Goal: Information Seeking & Learning: Learn about a topic

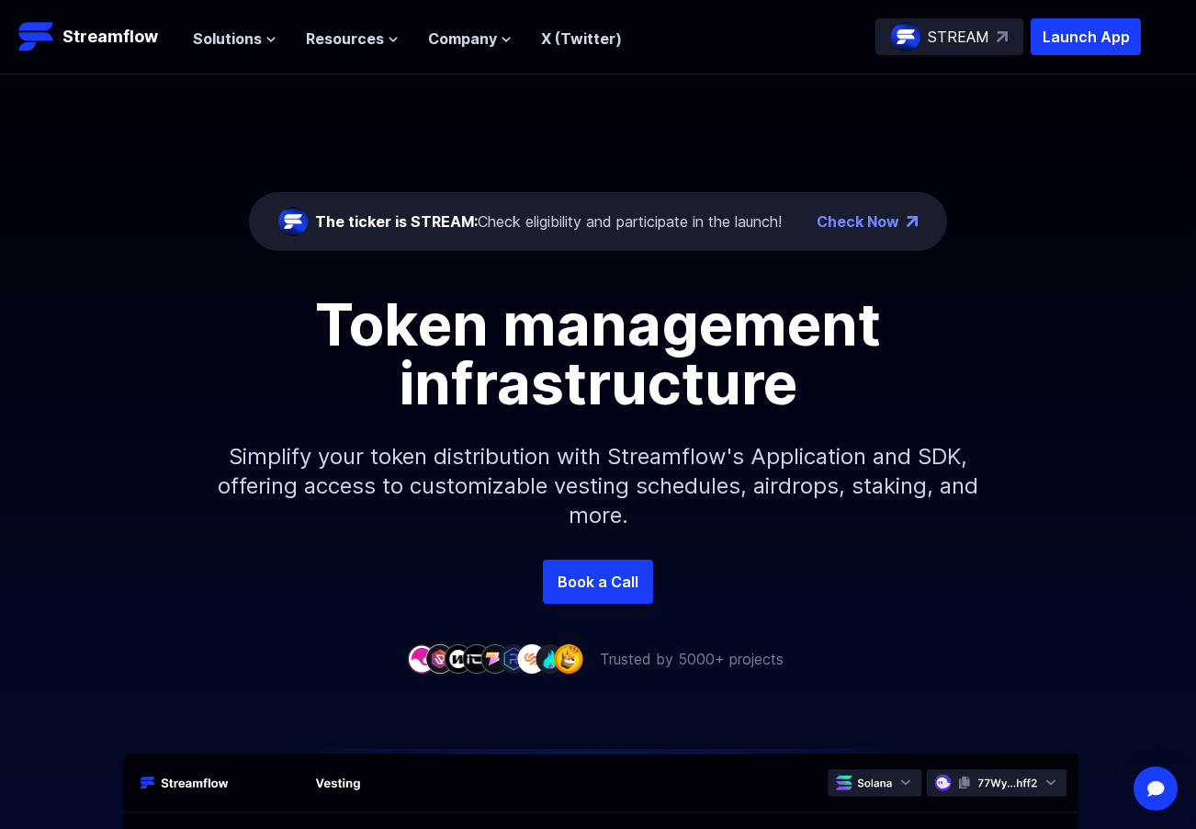
click at [650, 551] on p "Simplify your token distribution with Streamflow's Application and SDK, offerin…" at bounding box center [598, 485] width 790 height 147
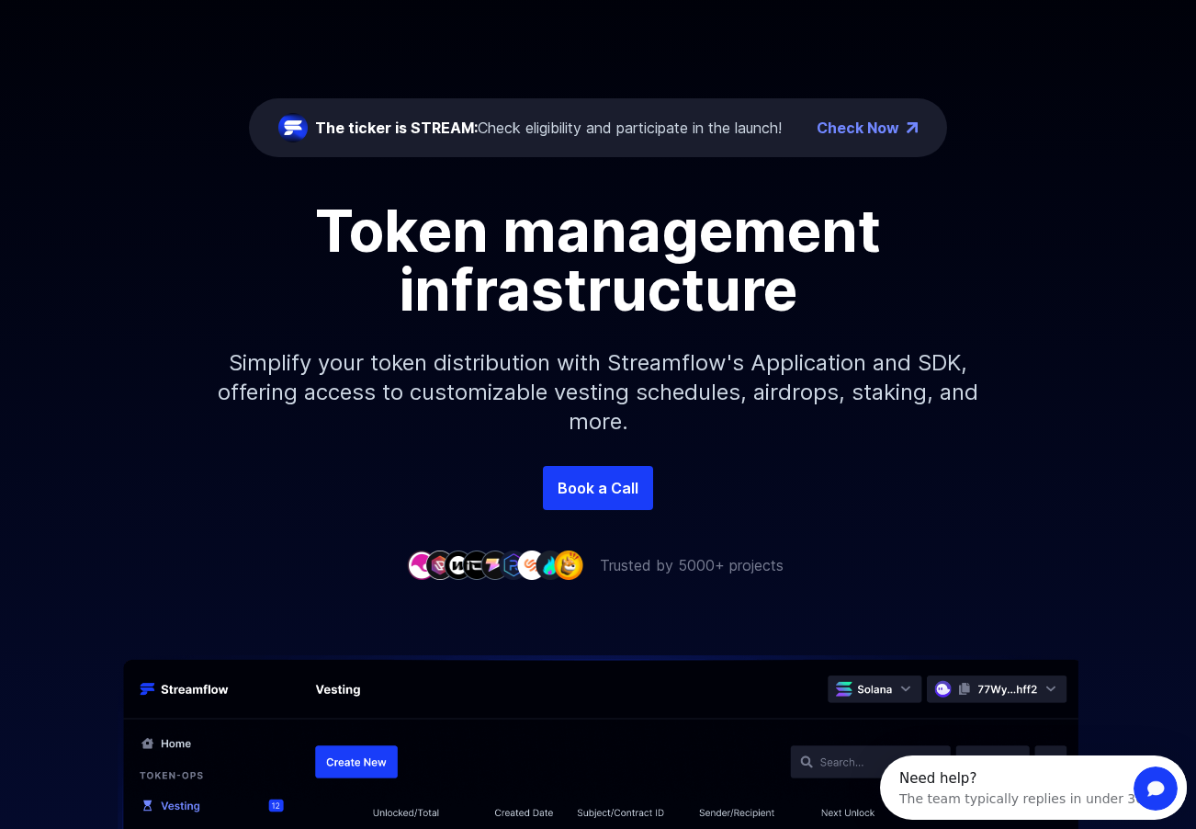
scroll to position [17, 0]
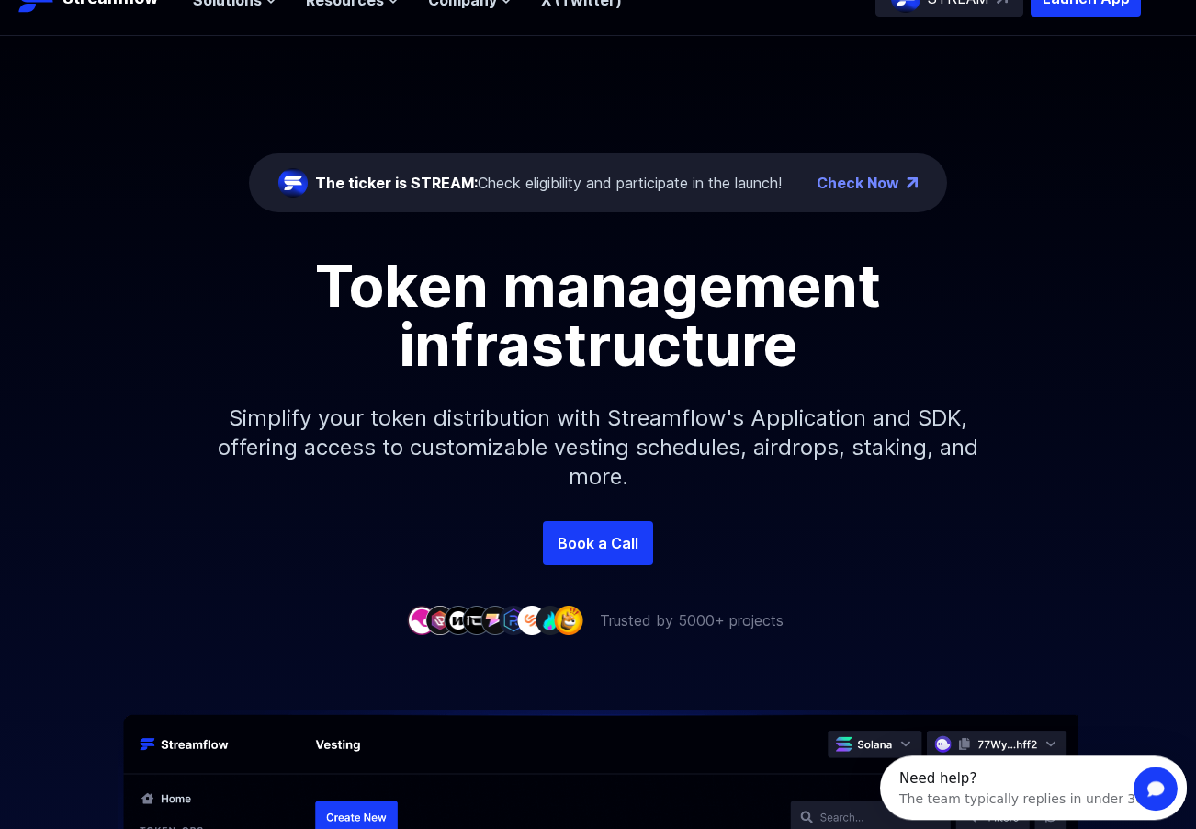
click at [650, 551] on div "The ticker is STREAM: Check eligibility and participate in the launch! Check No…" at bounding box center [598, 333] width 1196 height 595
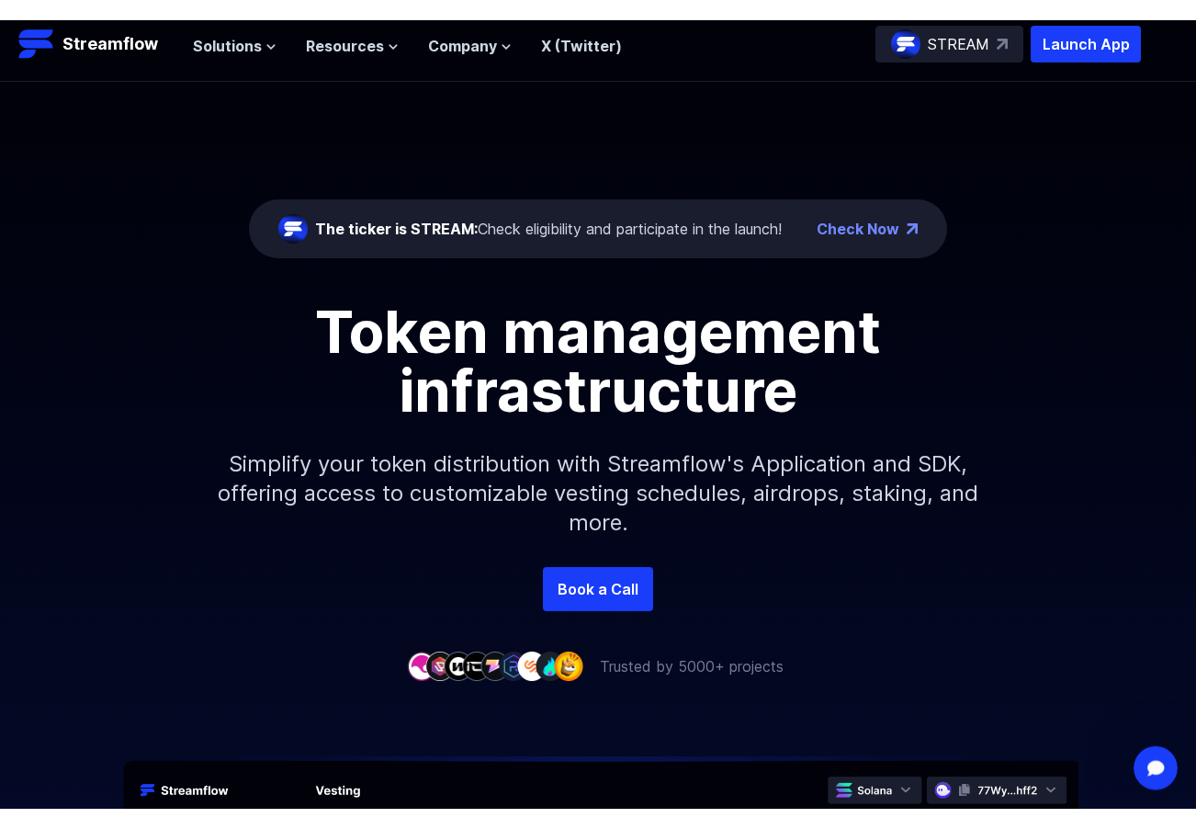
scroll to position [0, 0]
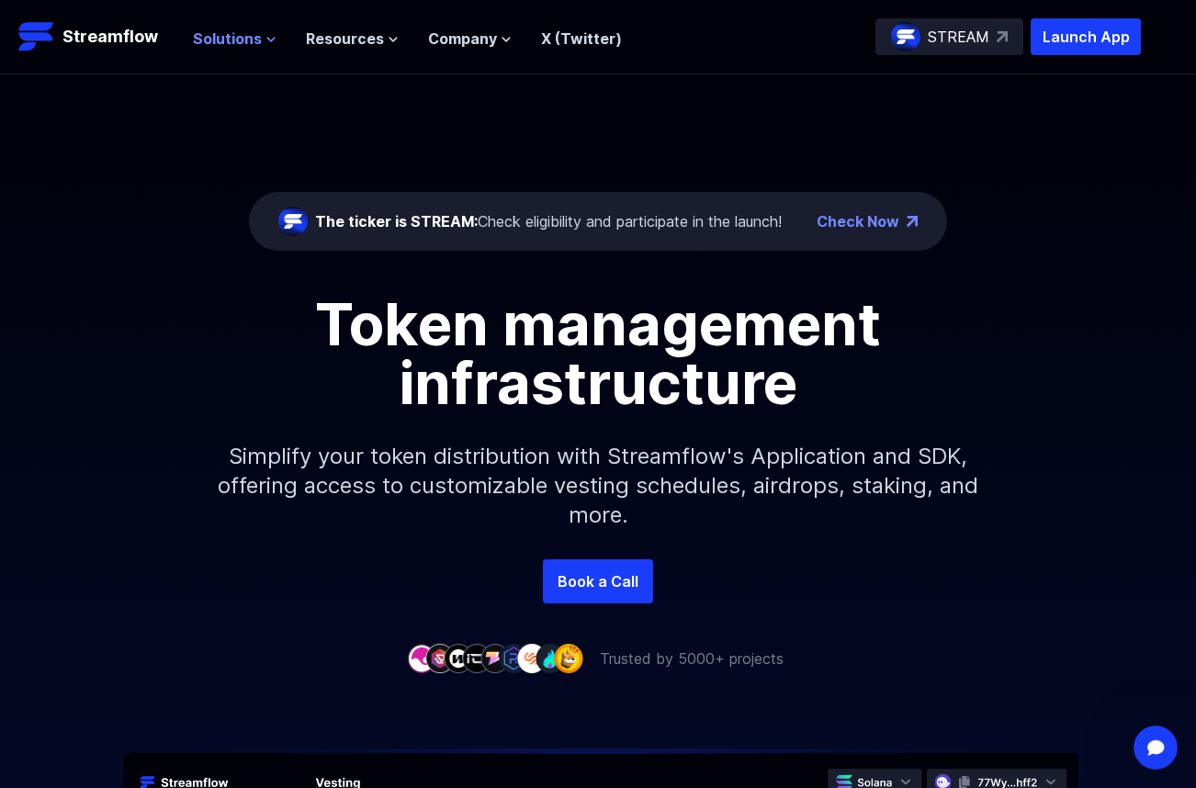
drag, startPoint x: 224, startPoint y: 30, endPoint x: 224, endPoint y: 72, distance: 41.3
click at [224, 72] on header "Streamflow Launch App STREAM Solutions Overview Streamflow features an all-in-o…" at bounding box center [598, 37] width 1196 height 74
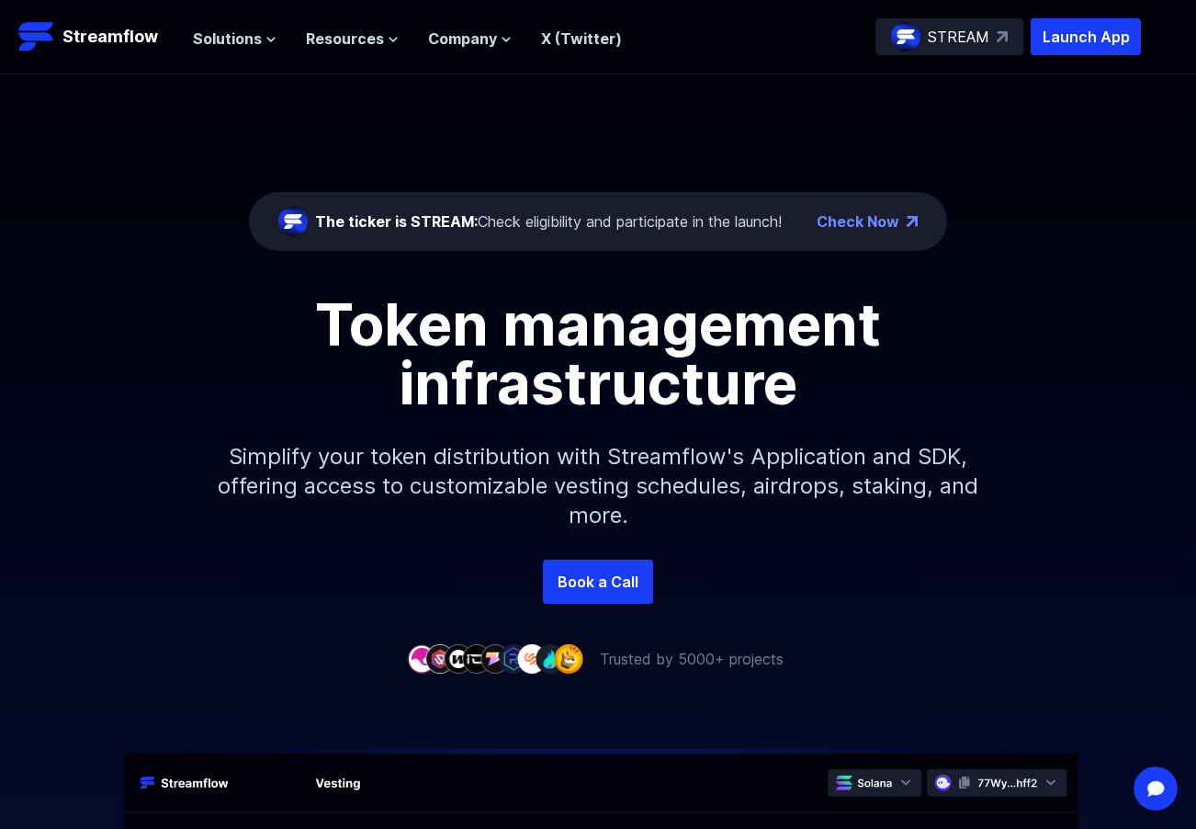
click at [235, 23] on div "Solutions Overview Streamflow features an all-in-one token distribution platfor…" at bounding box center [407, 36] width 429 height 37
click at [242, 33] on span "Solutions" at bounding box center [227, 39] width 69 height 22
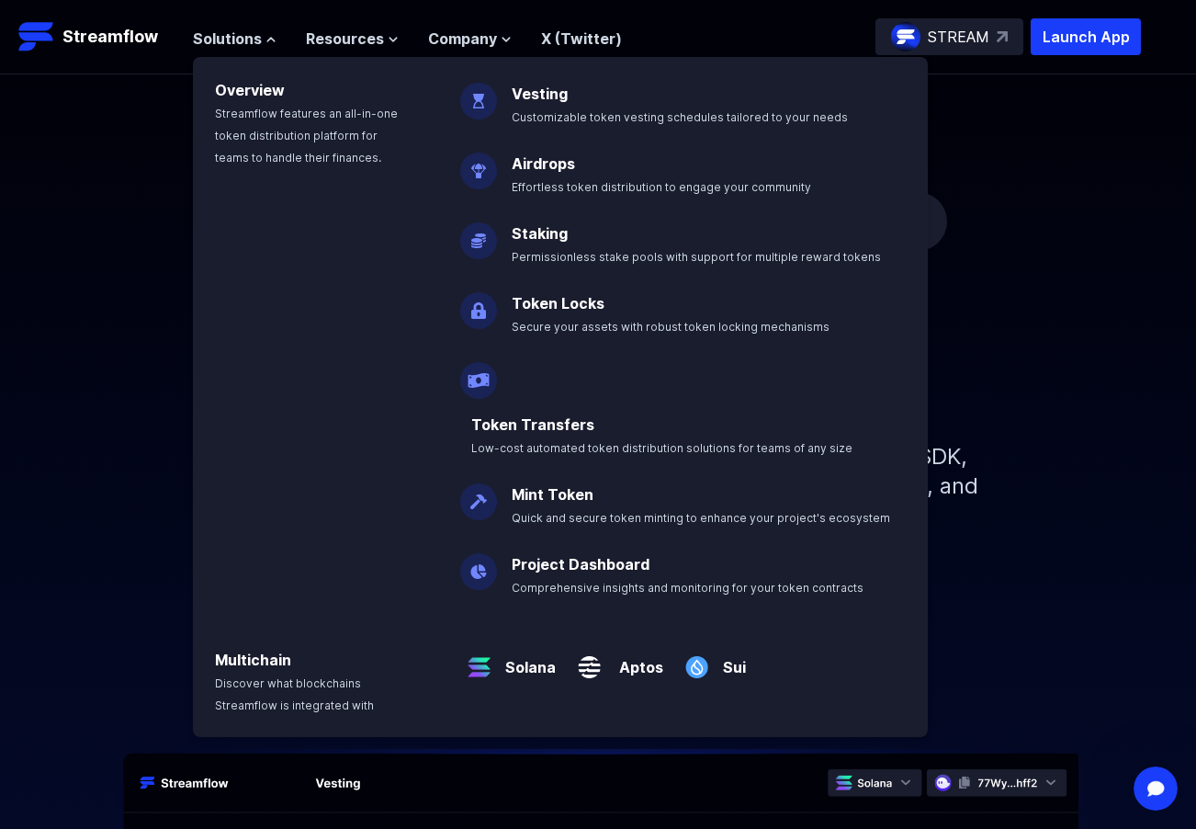
click at [994, 596] on div "Book a Call" at bounding box center [598, 581] width 1196 height 44
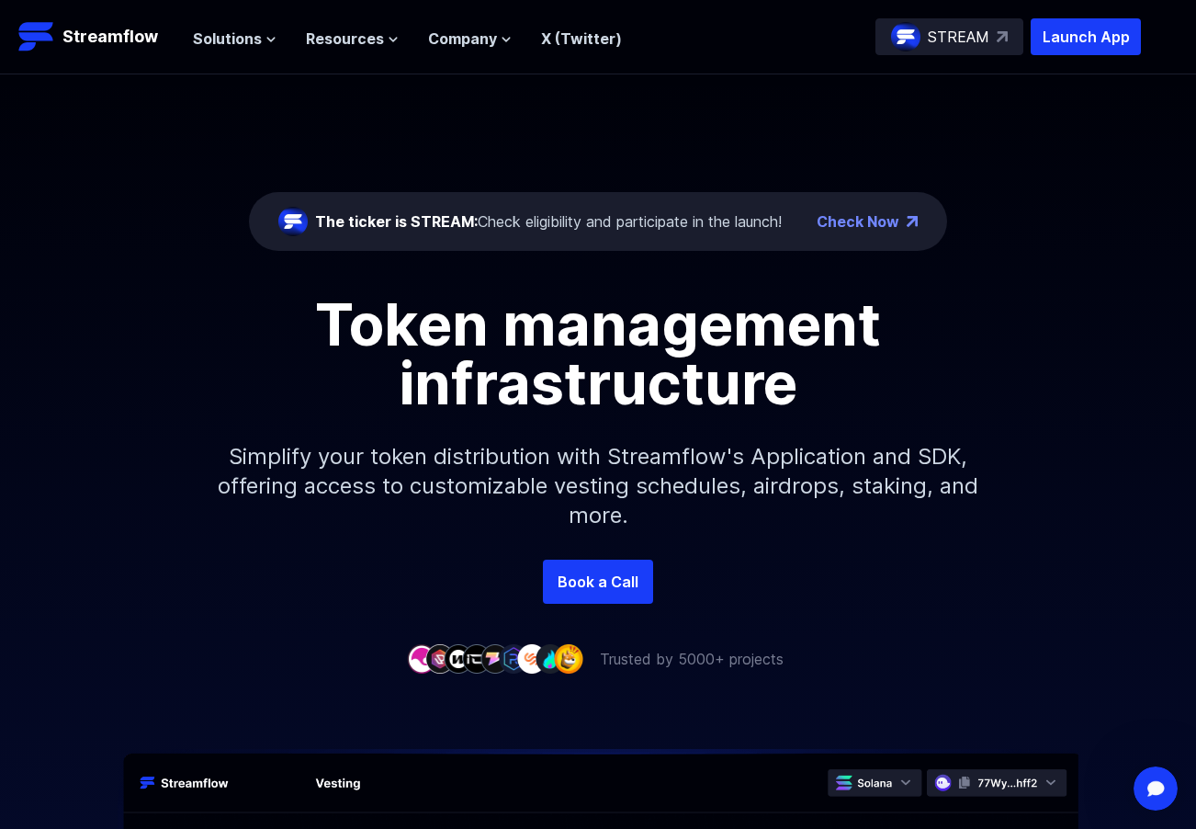
click at [624, 482] on p "Simplify your token distribution with Streamflow's Application and SDK, offerin…" at bounding box center [598, 485] width 790 height 147
click at [984, 572] on div "Book a Call" at bounding box center [598, 581] width 1196 height 44
click at [431, 56] on header "Streamflow Launch App STREAM Solutions Overview Streamflow features an all-in-o…" at bounding box center [598, 37] width 1196 height 74
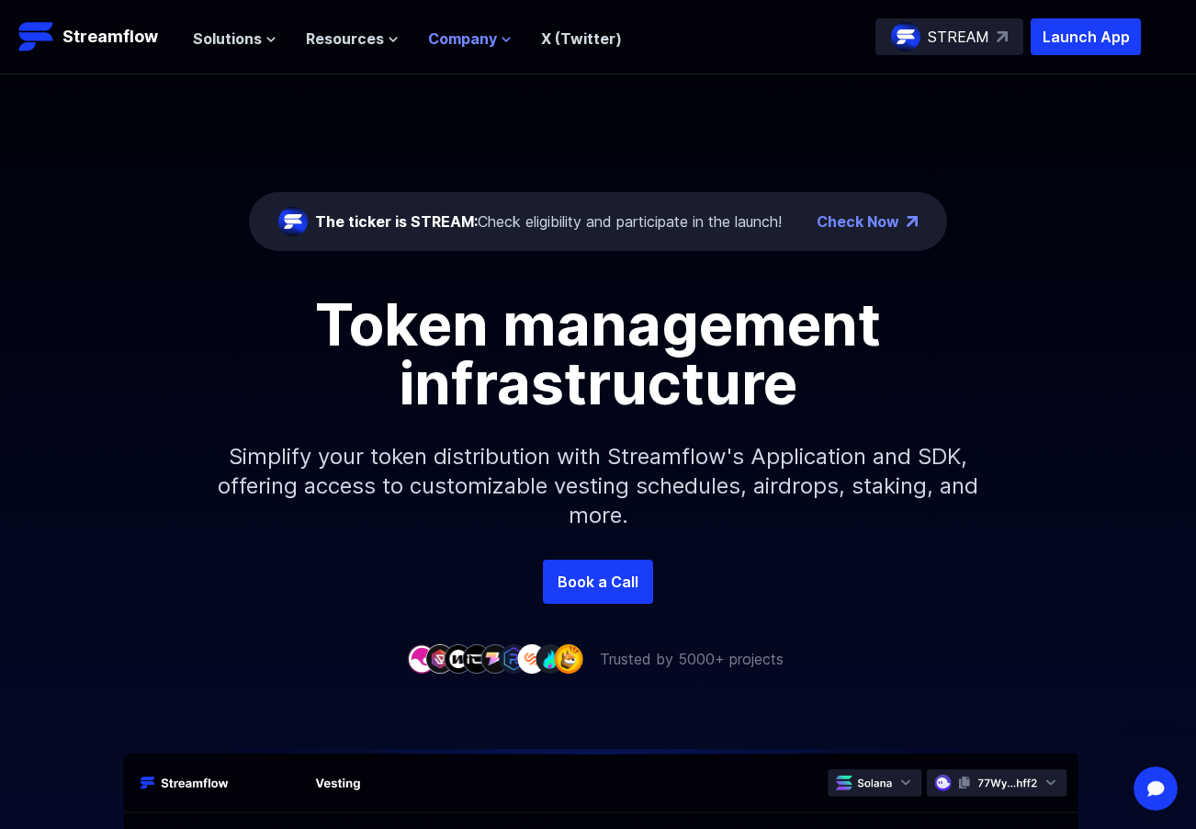
click at [437, 45] on span "Company" at bounding box center [462, 39] width 69 height 22
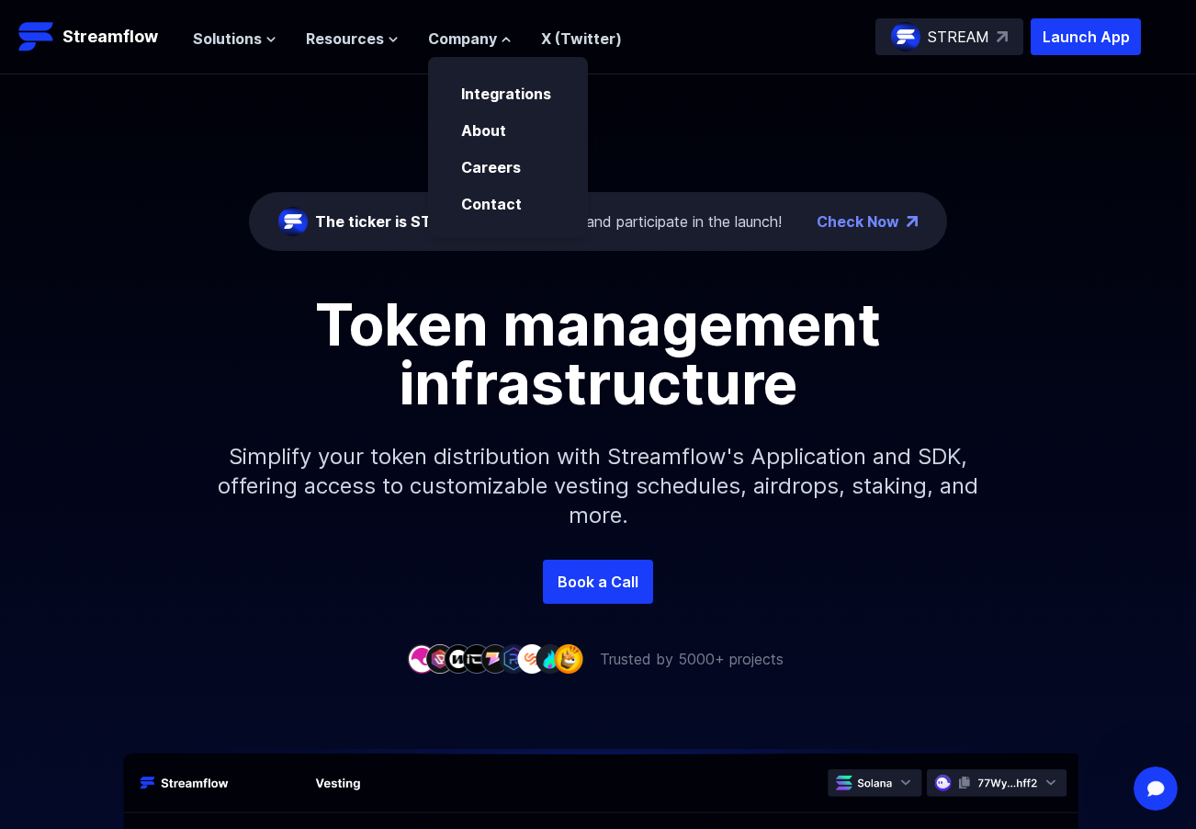
click at [487, 108] on div "About" at bounding box center [508, 123] width 160 height 37
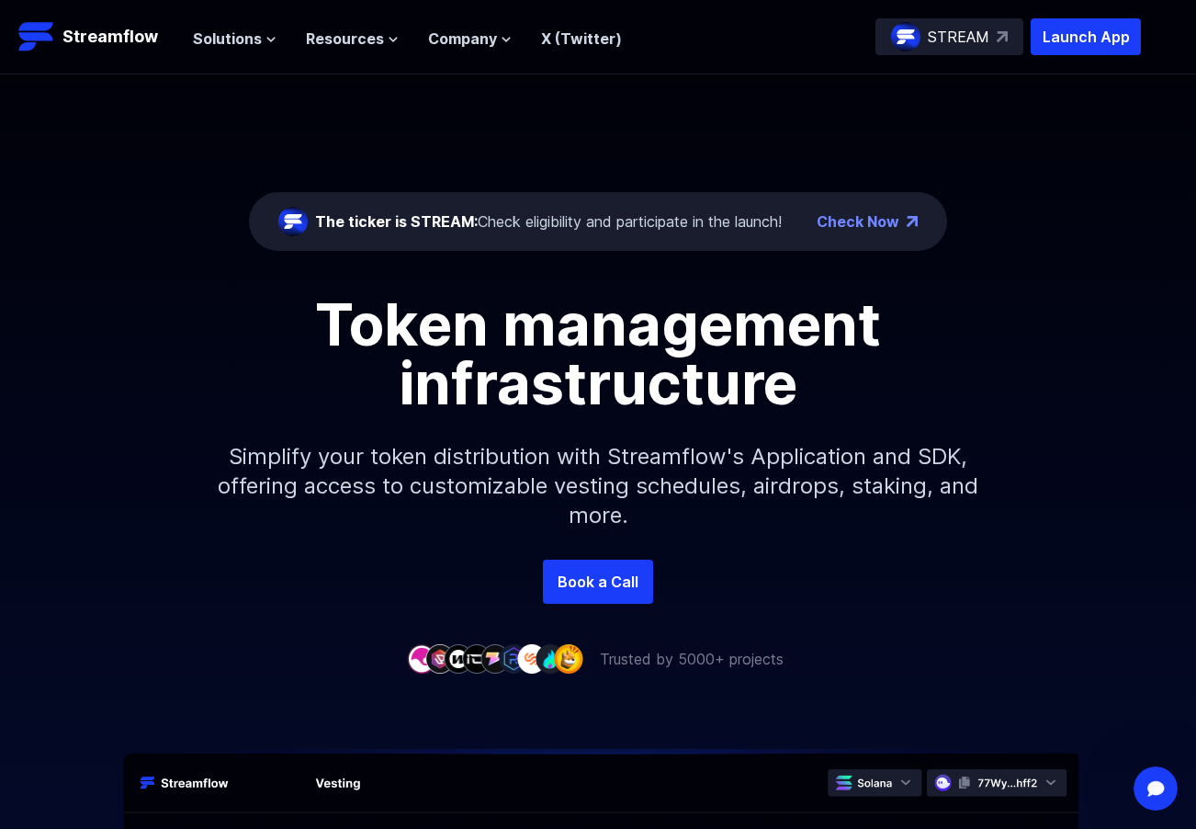
click at [461, 59] on header "Streamflow Launch App STREAM Solutions Overview Streamflow features an all-in-o…" at bounding box center [598, 37] width 1196 height 74
click at [462, 46] on span "Company" at bounding box center [462, 39] width 69 height 22
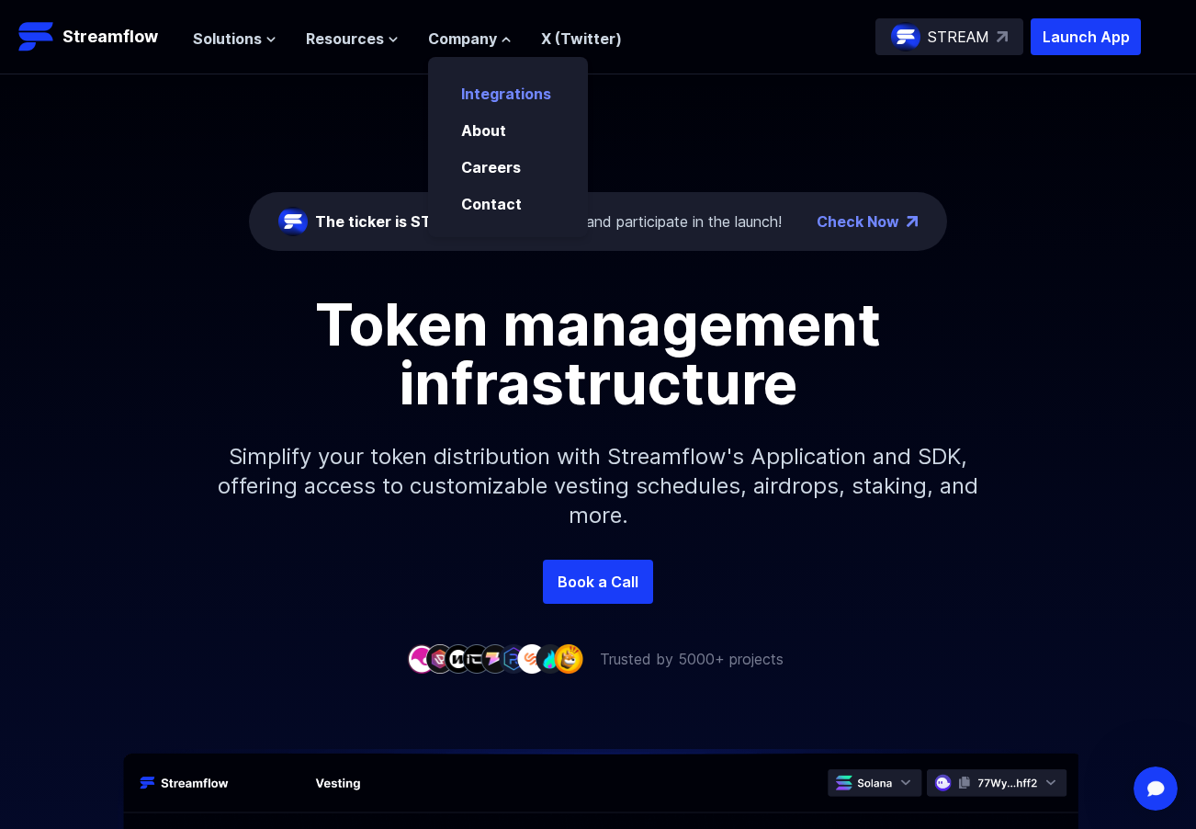
click at [526, 101] on link "Integrations" at bounding box center [506, 94] width 90 height 18
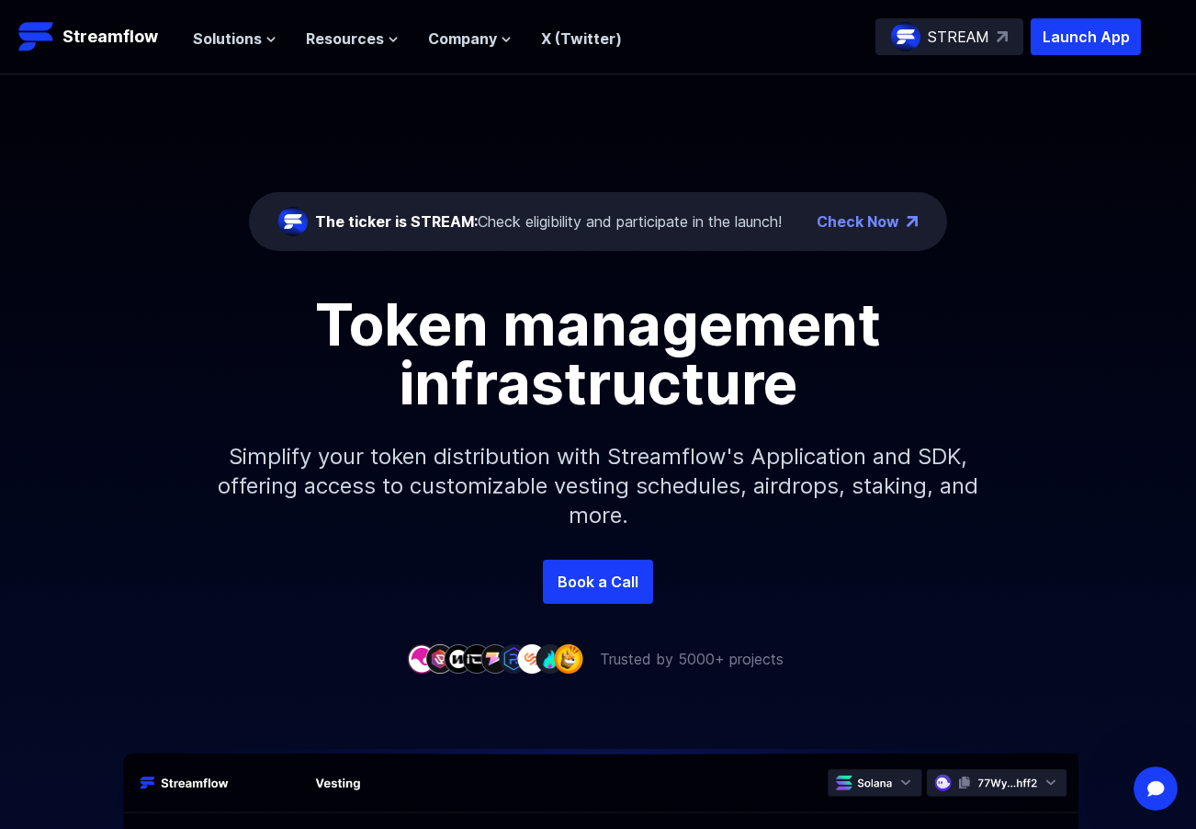
click at [986, 478] on p "Simplify your token distribution with Streamflow's Application and SDK, offerin…" at bounding box center [598, 485] width 790 height 147
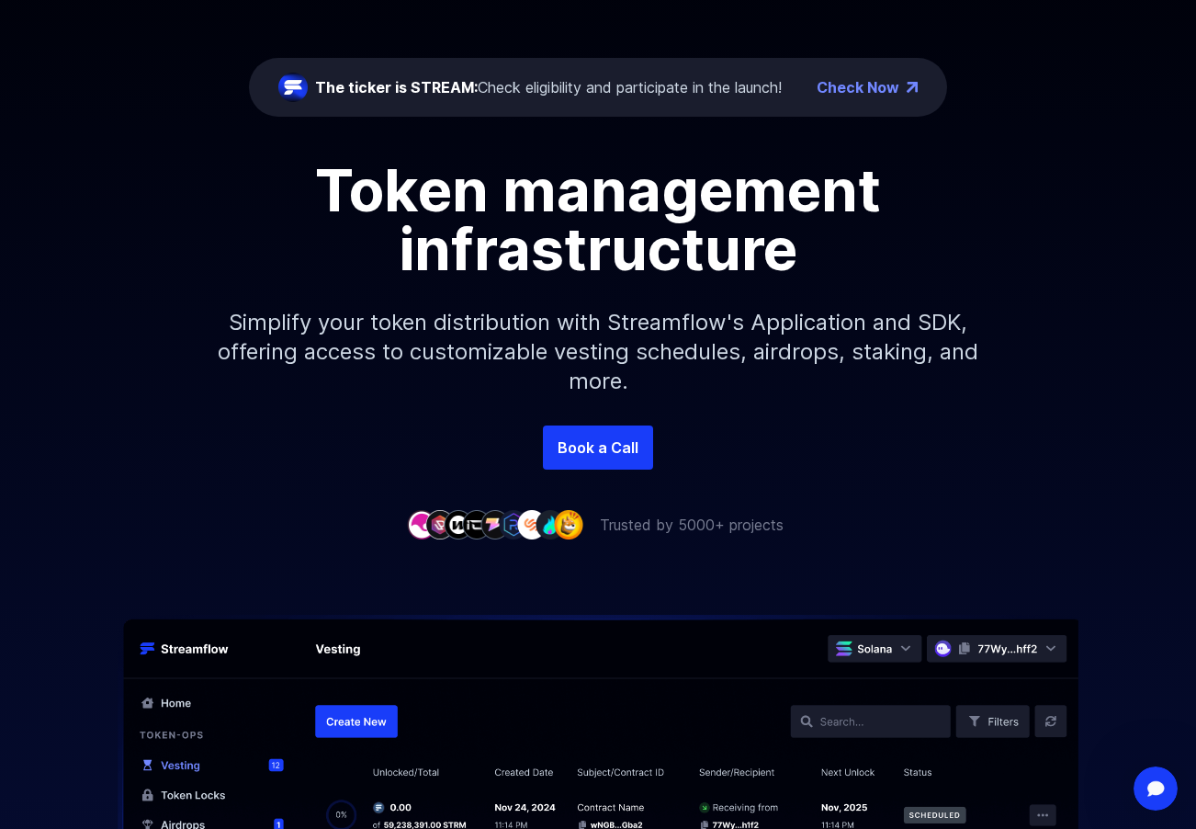
scroll to position [94, 0]
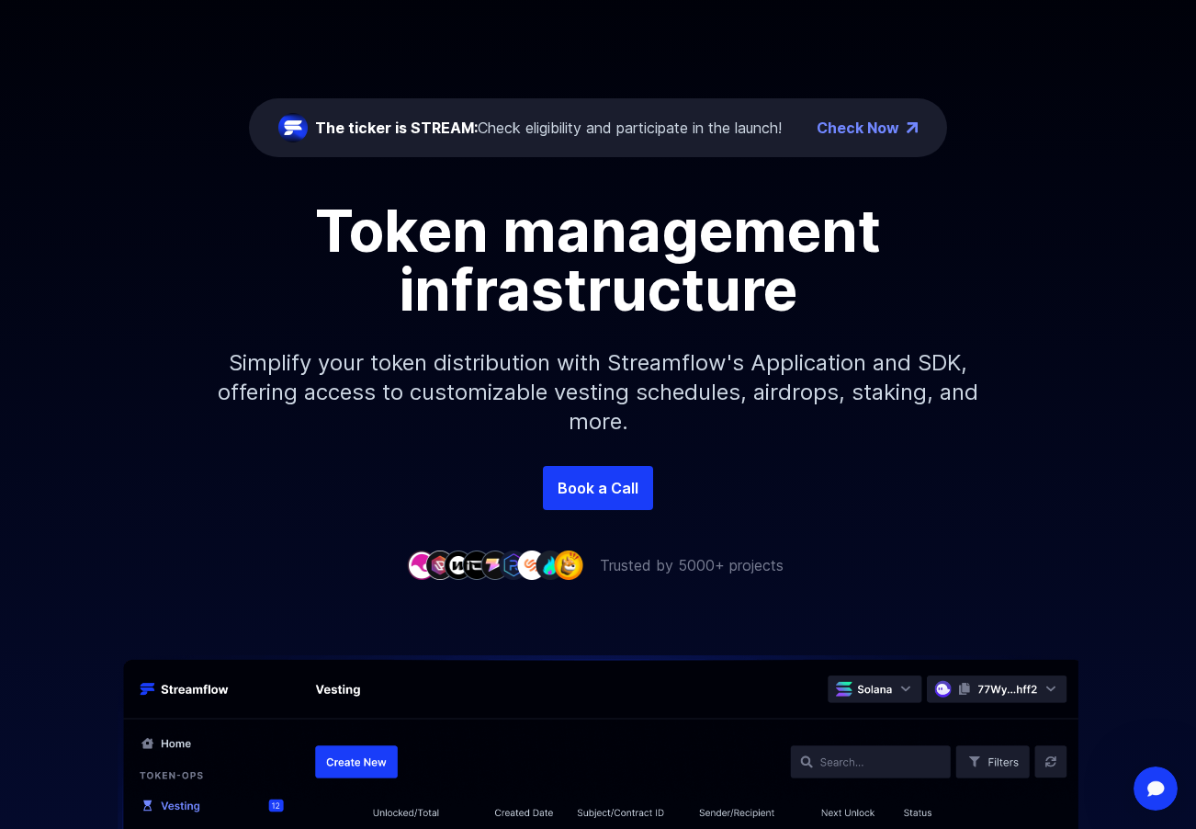
click at [840, 117] on link "Check Now" at bounding box center [858, 128] width 83 height 22
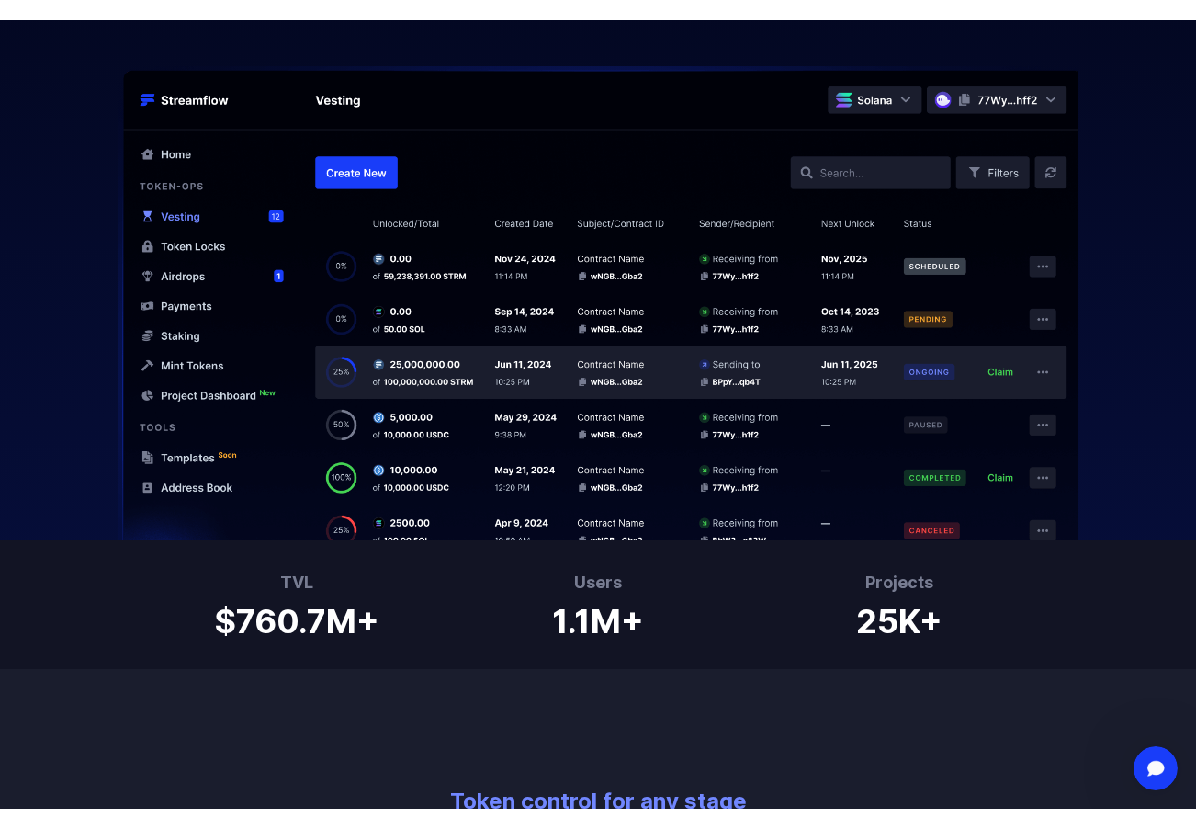
scroll to position [750, 0]
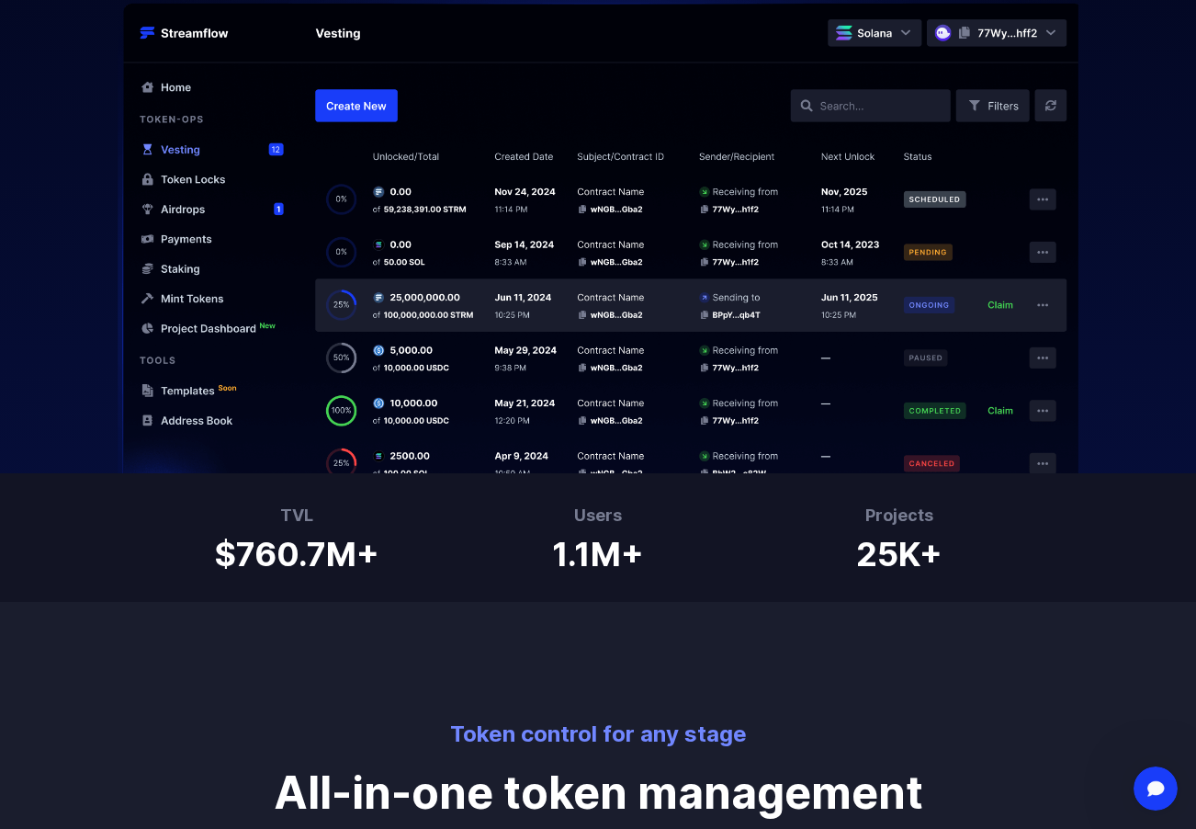
drag, startPoint x: 690, startPoint y: 265, endPoint x: 690, endPoint y: 305, distance: 39.5
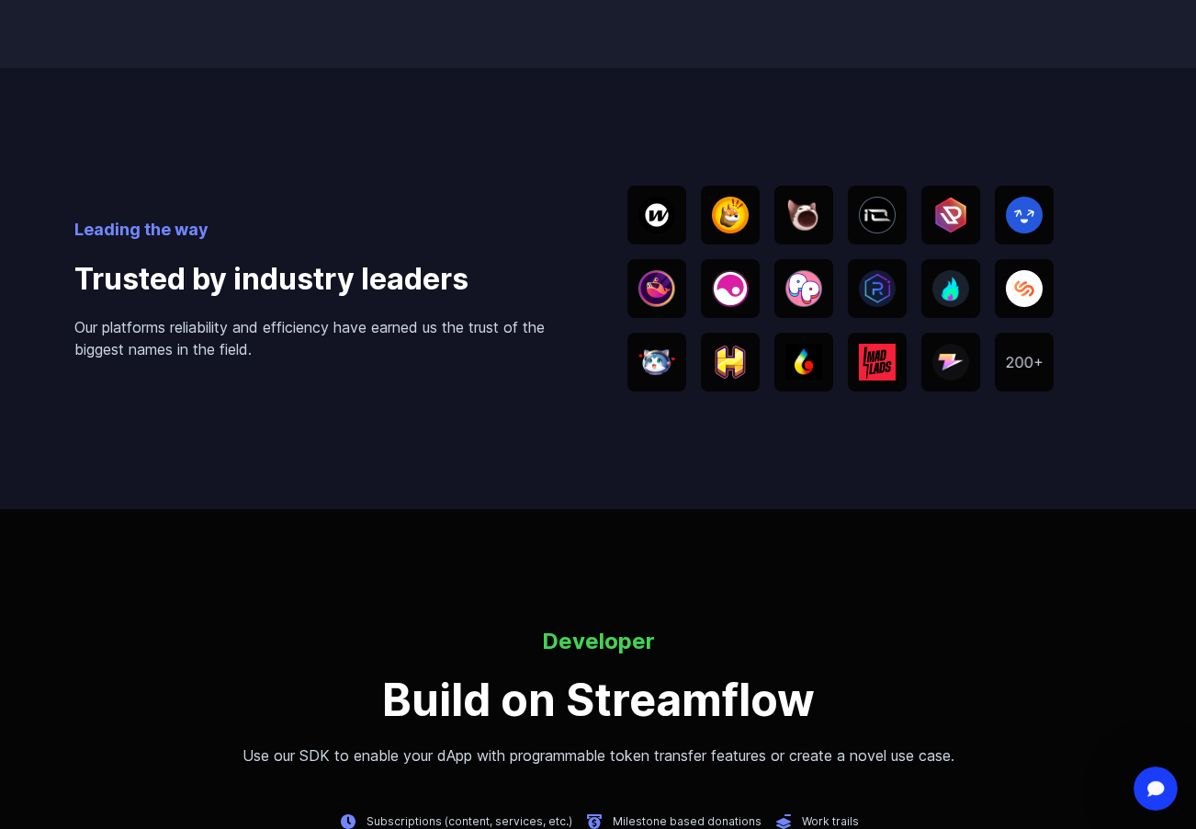
scroll to position [3561, 0]
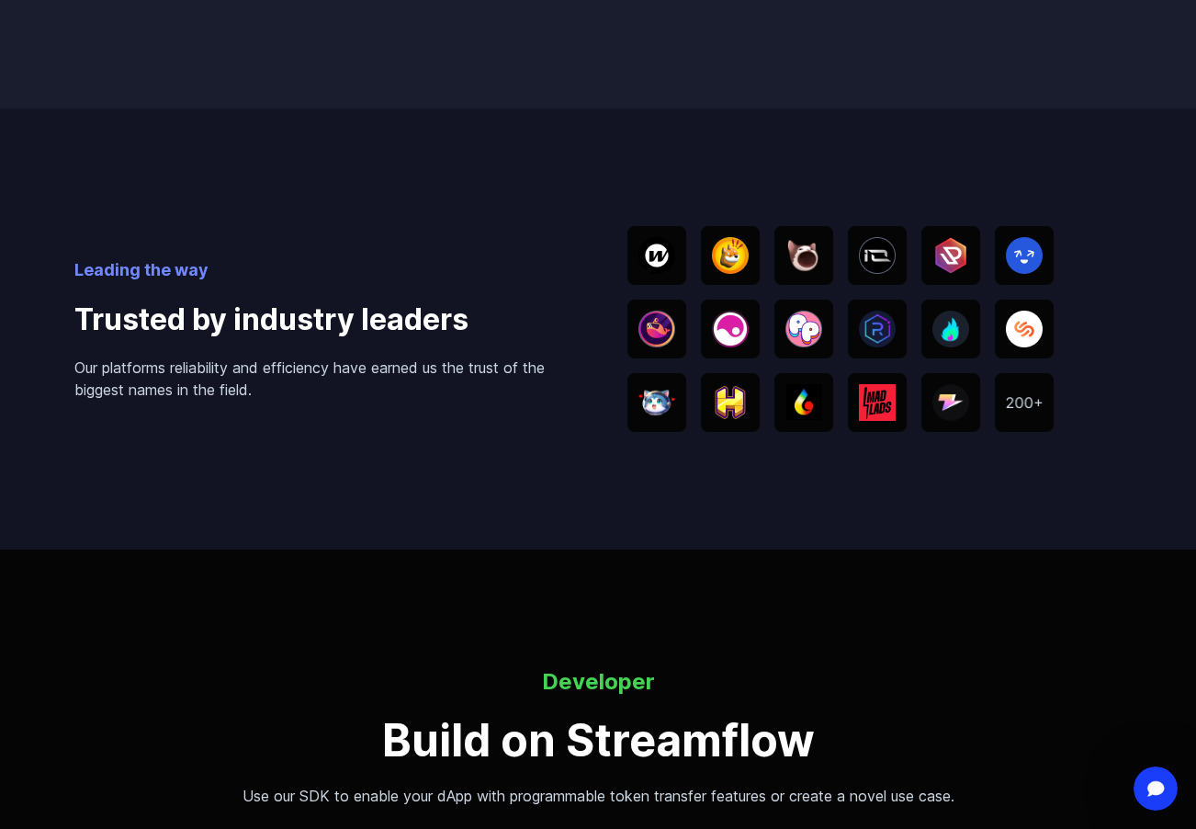
click at [792, 237] on img at bounding box center [803, 255] width 37 height 37
click at [812, 237] on img at bounding box center [803, 255] width 37 height 37
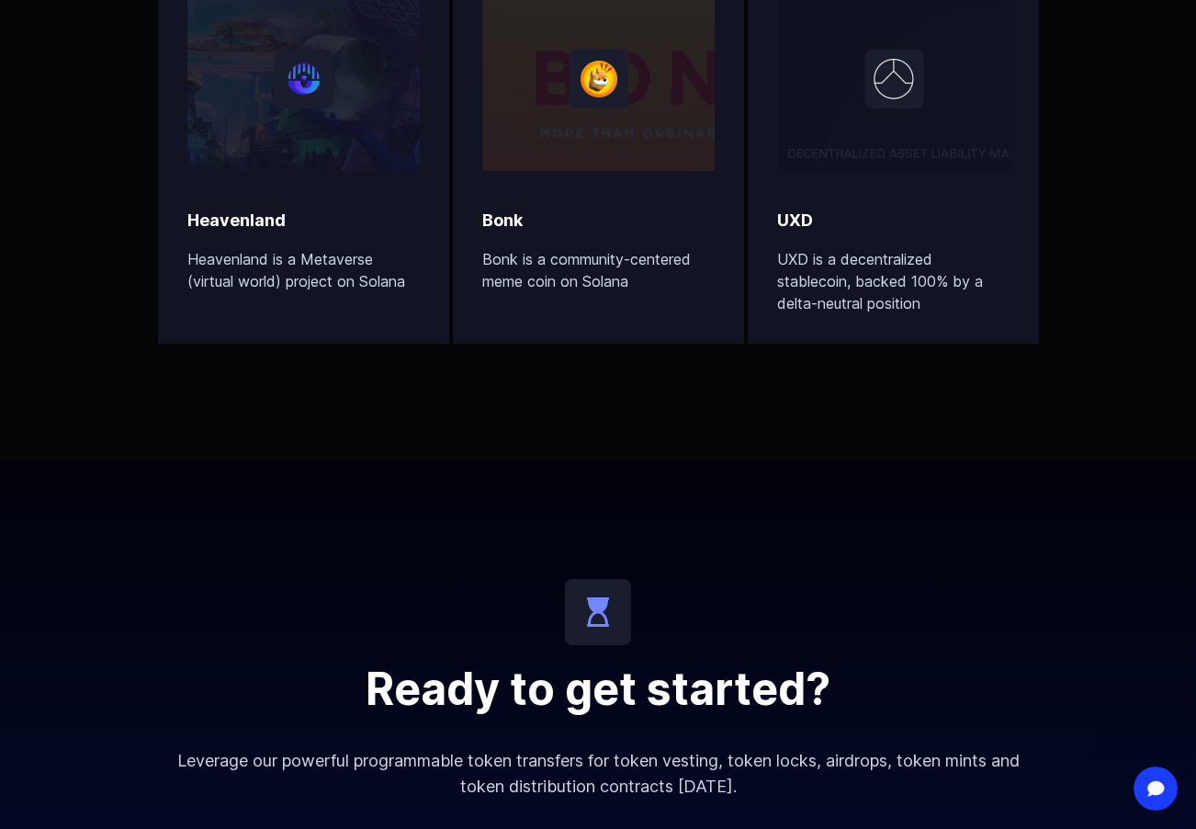
scroll to position [5810, 0]
